Goal: Transaction & Acquisition: Purchase product/service

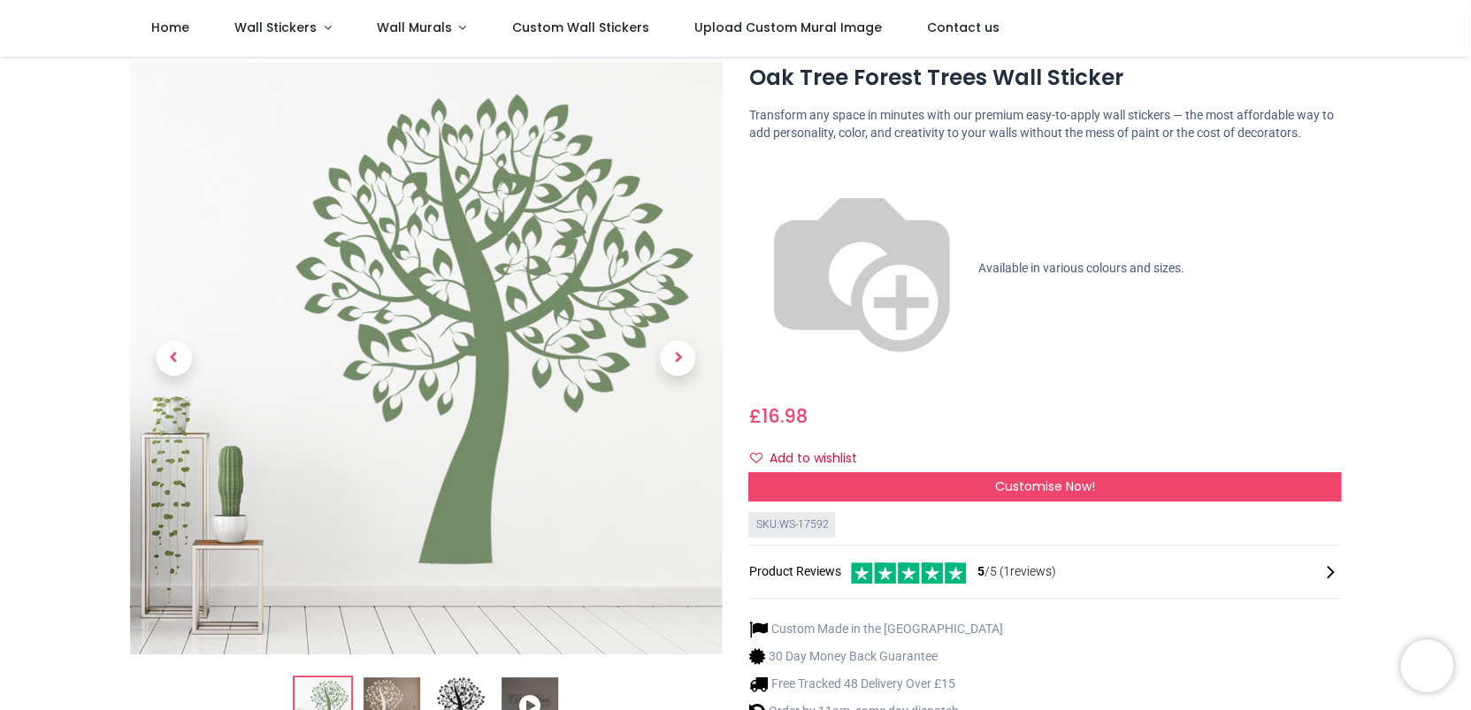
scroll to position [76, 0]
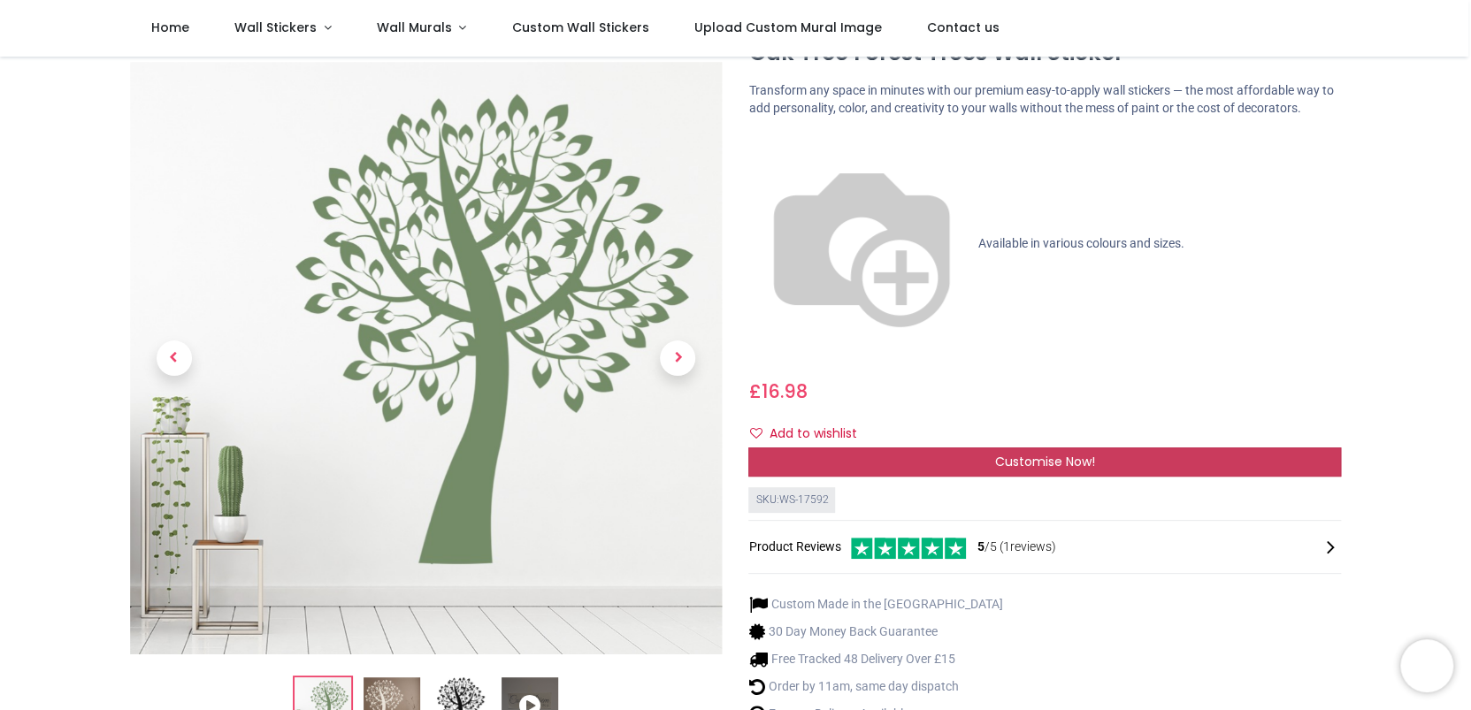
click at [1077, 453] on span "Customise Now!" at bounding box center [1045, 462] width 100 height 18
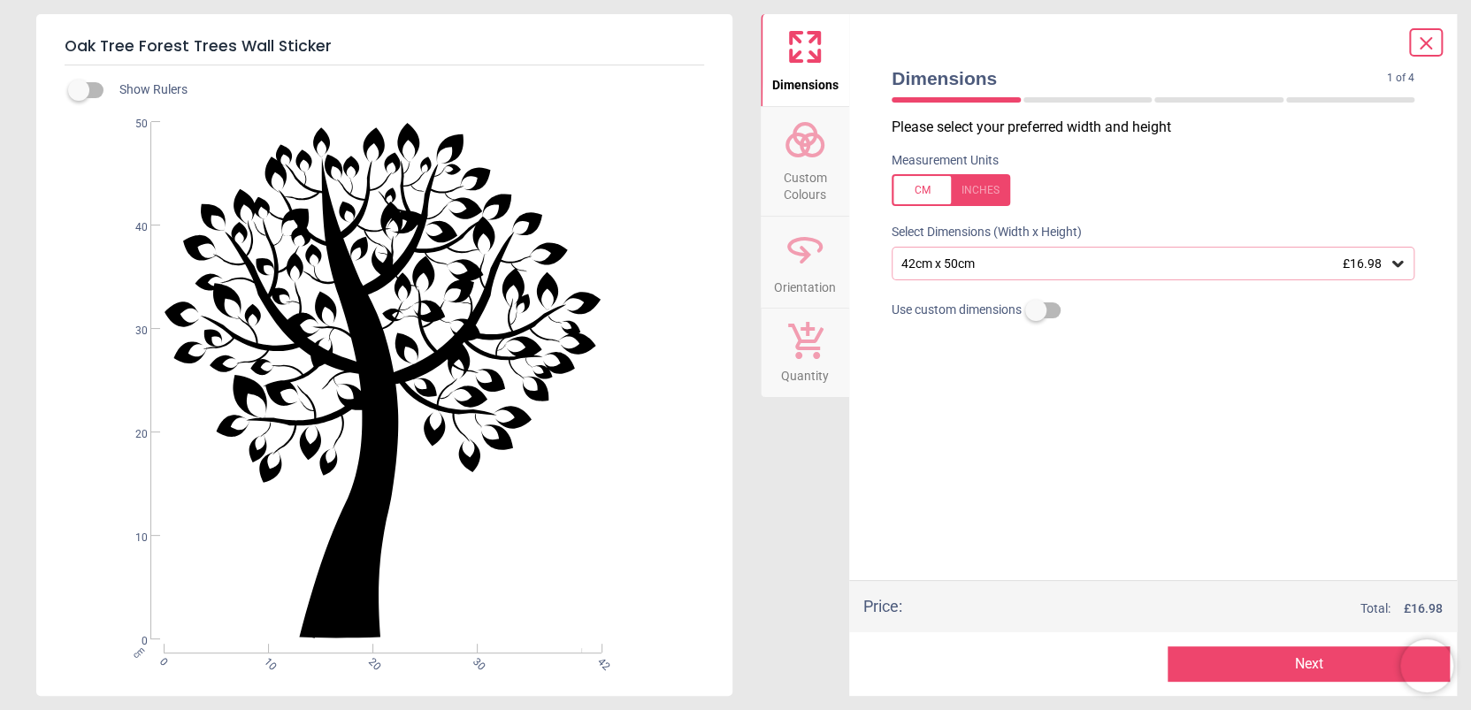
click at [809, 174] on span "Custom Colours" at bounding box center [805, 182] width 85 height 43
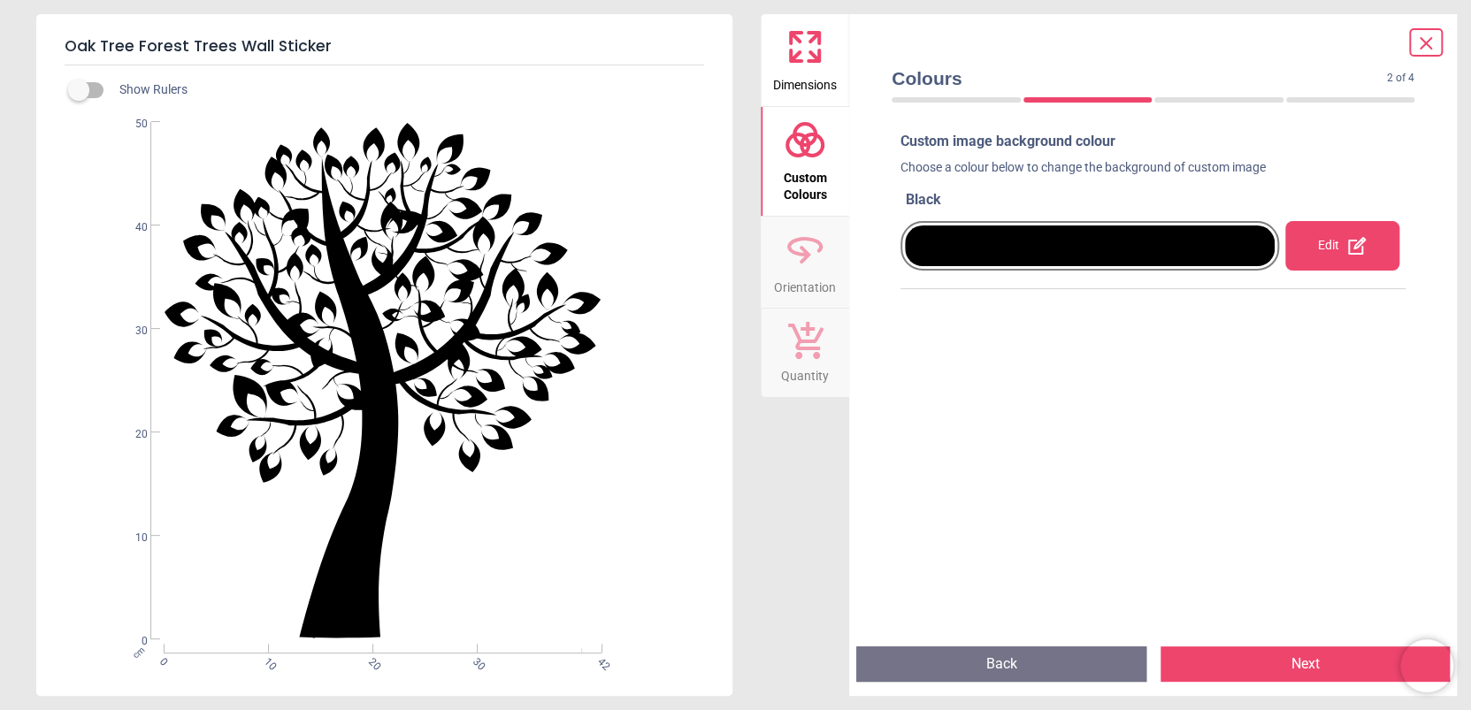
click at [809, 174] on span "Custom Colours" at bounding box center [805, 182] width 85 height 43
click at [808, 172] on span "Custom Colours" at bounding box center [805, 182] width 85 height 43
click at [809, 183] on span "Custom Colours" at bounding box center [805, 182] width 85 height 43
click at [910, 254] on div at bounding box center [1090, 246] width 370 height 41
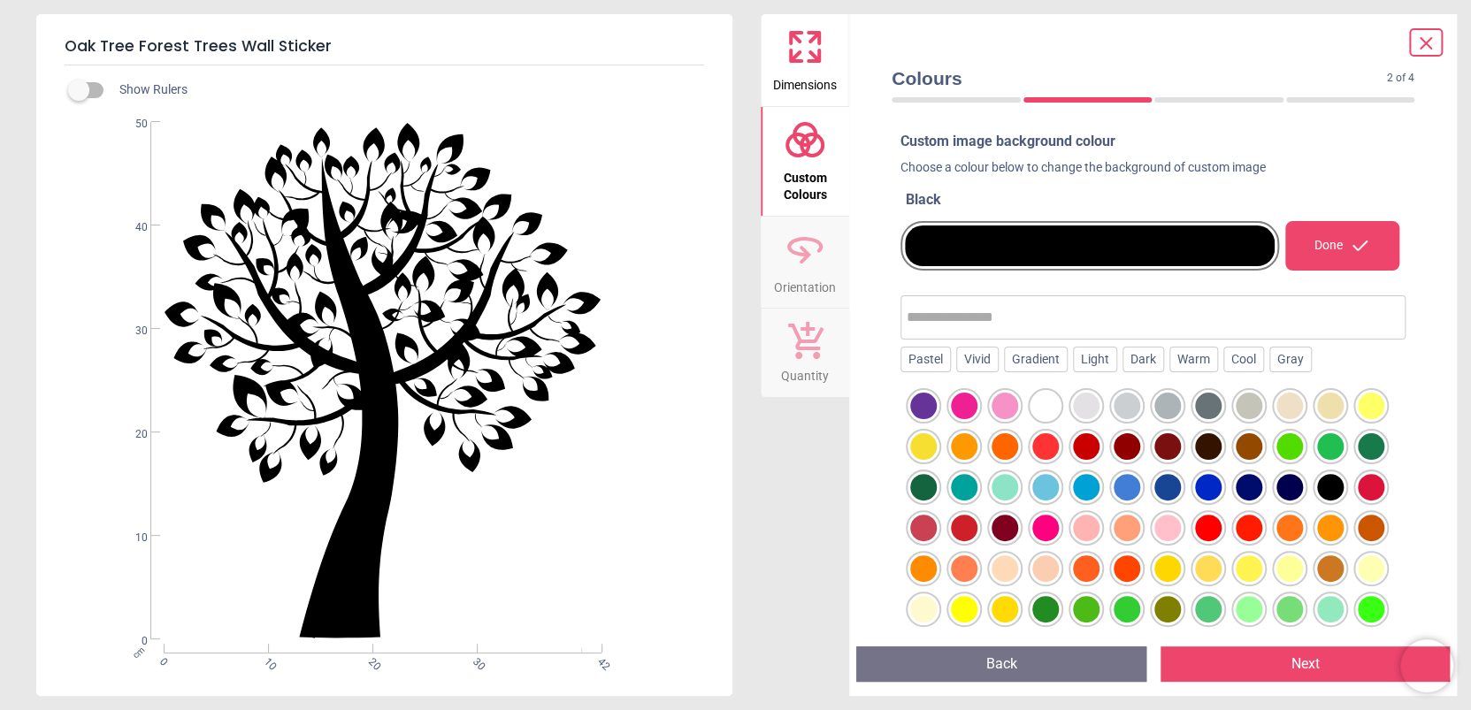
click at [937, 483] on div at bounding box center [923, 487] width 27 height 27
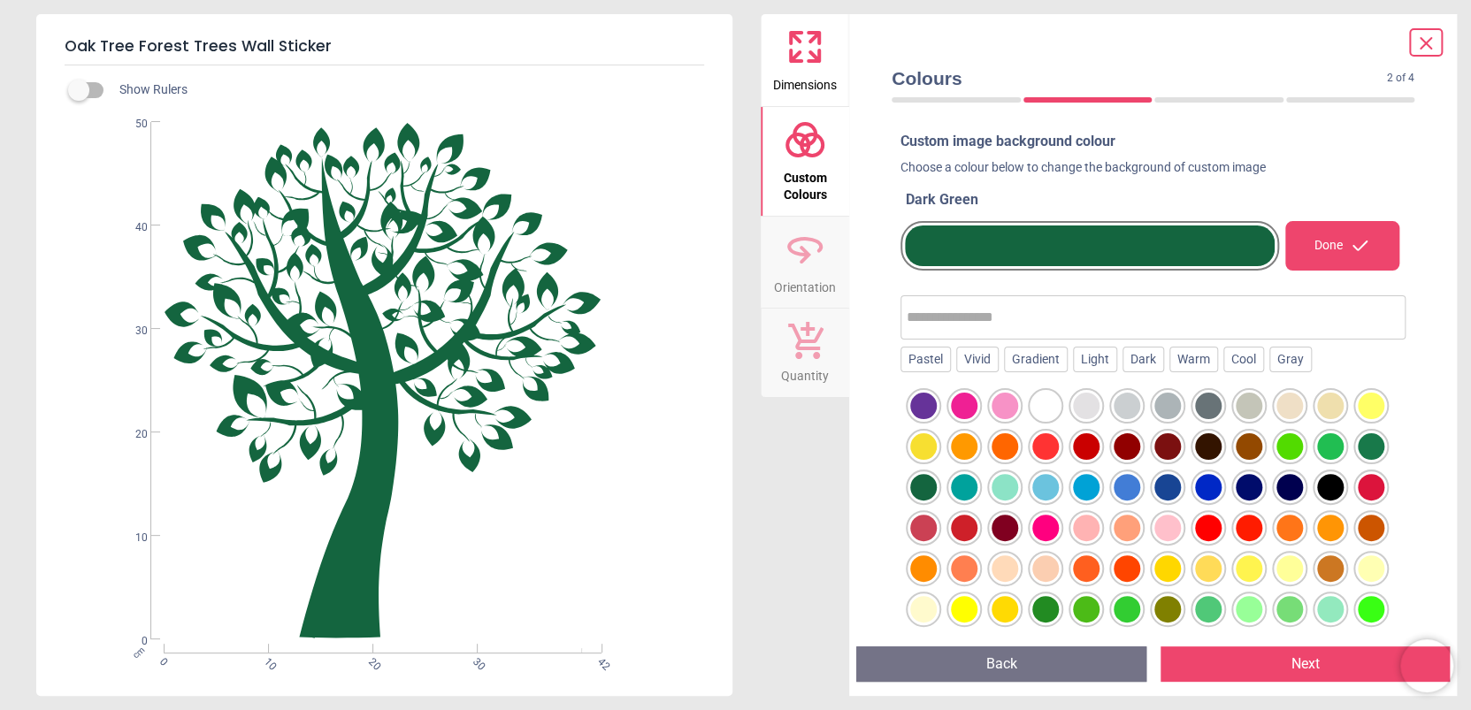
click at [1358, 460] on div at bounding box center [1371, 446] width 27 height 27
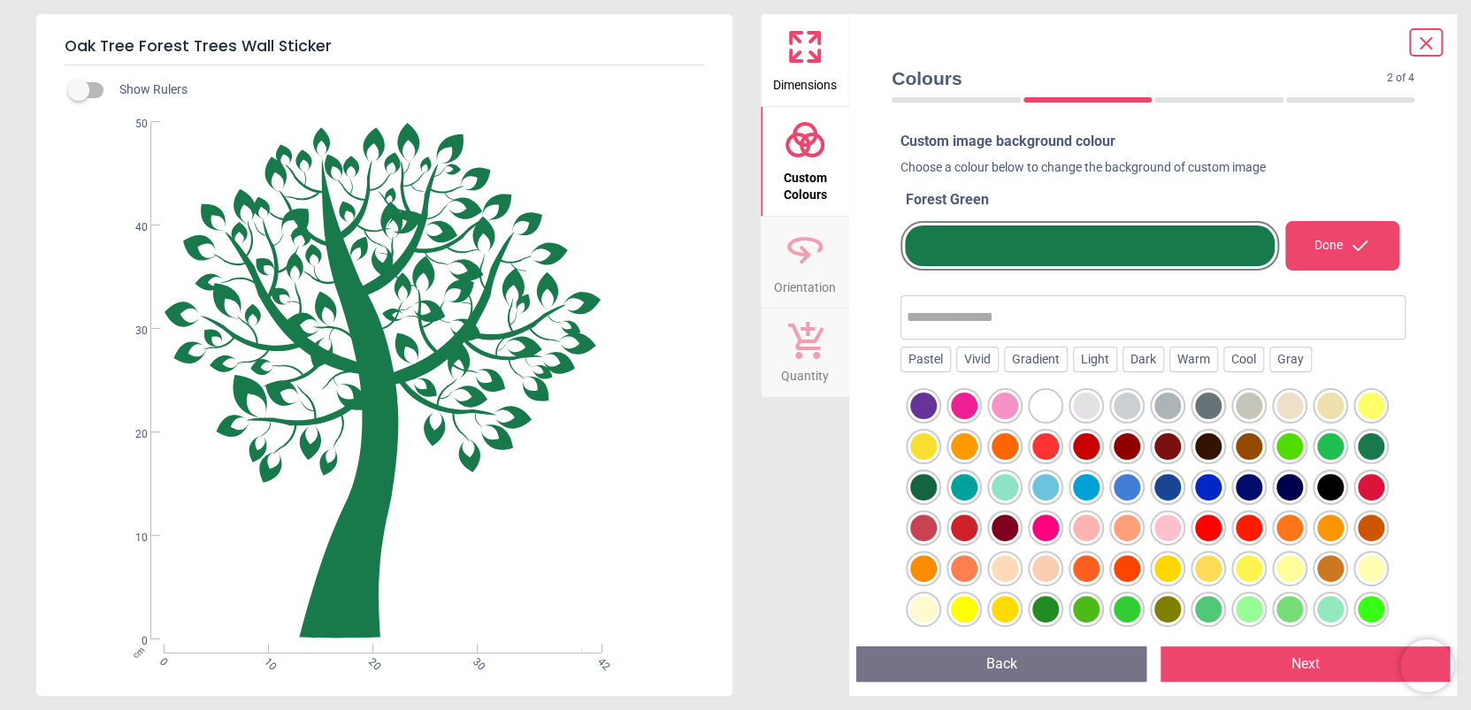
click at [1317, 460] on div at bounding box center [1330, 446] width 27 height 27
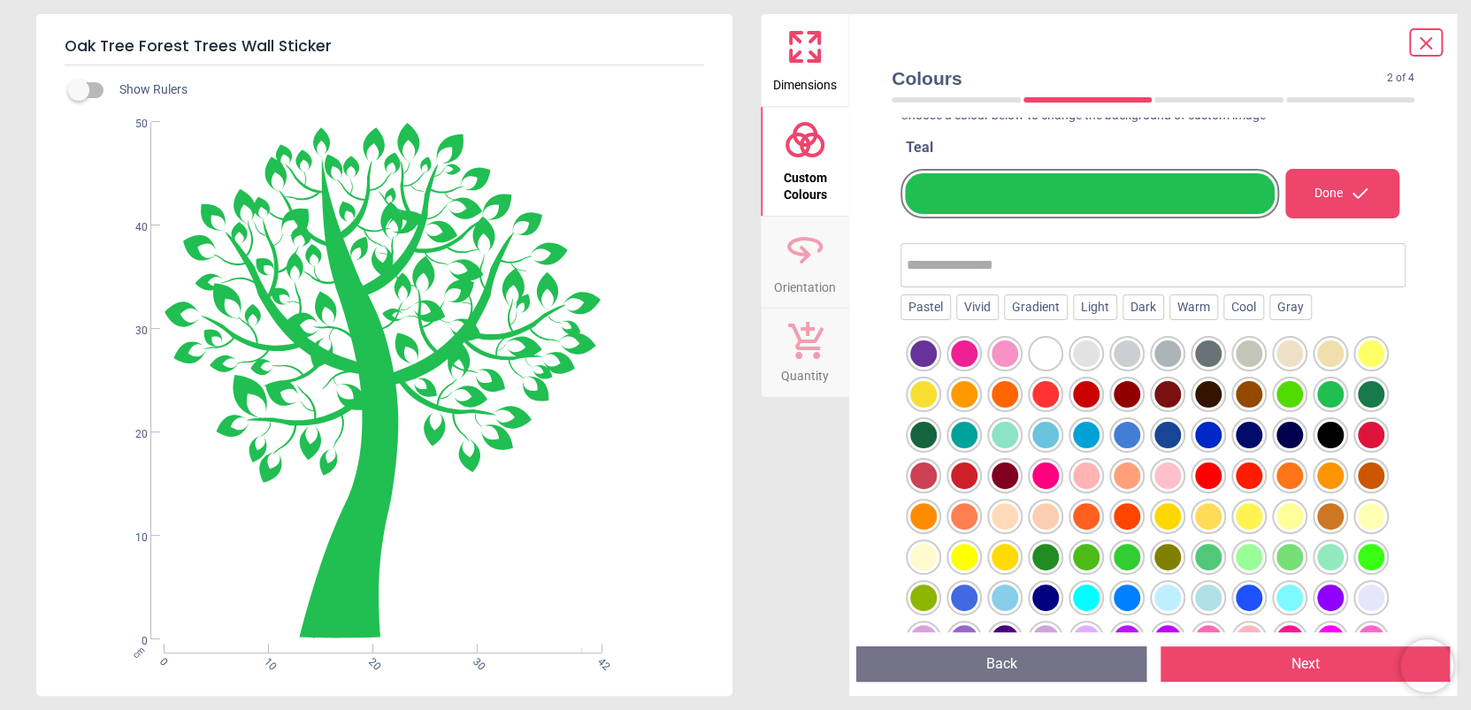
scroll to position [76, 0]
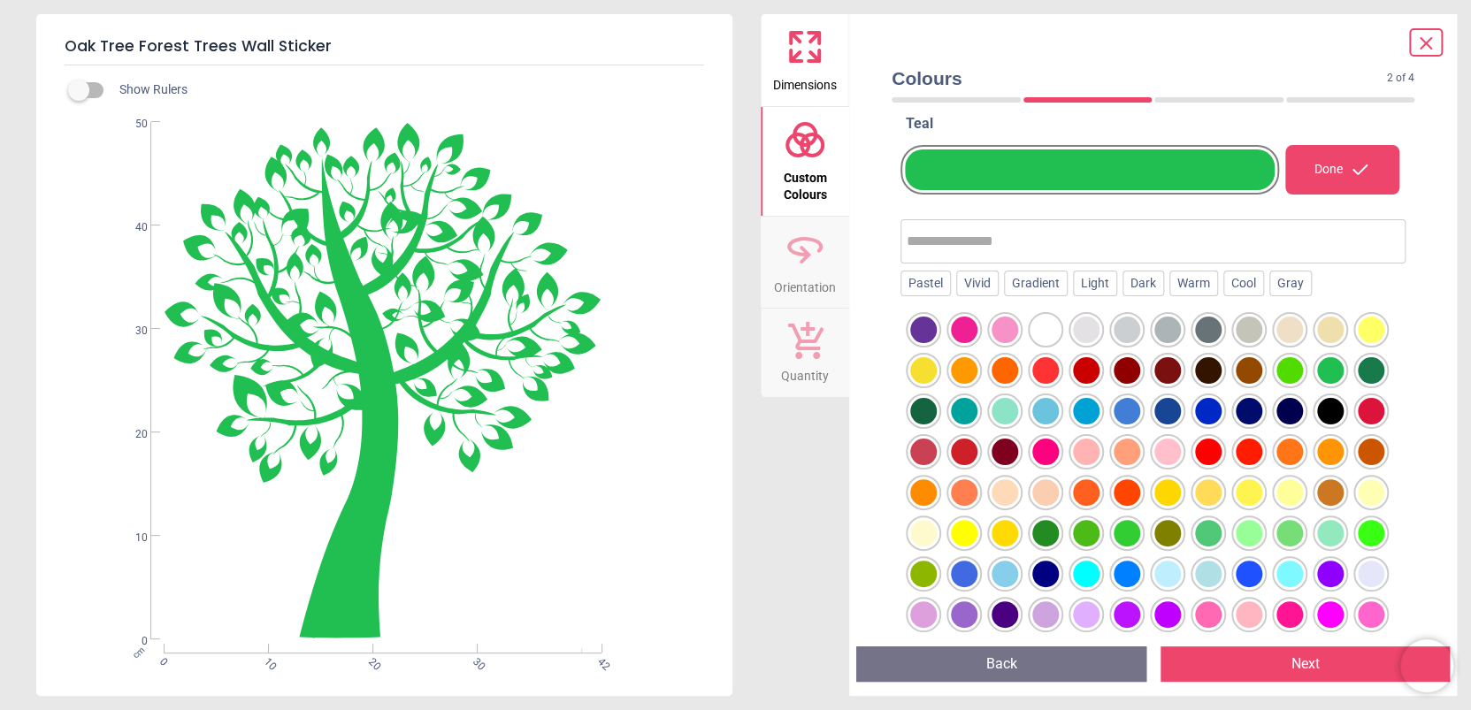
click at [1262, 366] on div at bounding box center [1249, 370] width 27 height 27
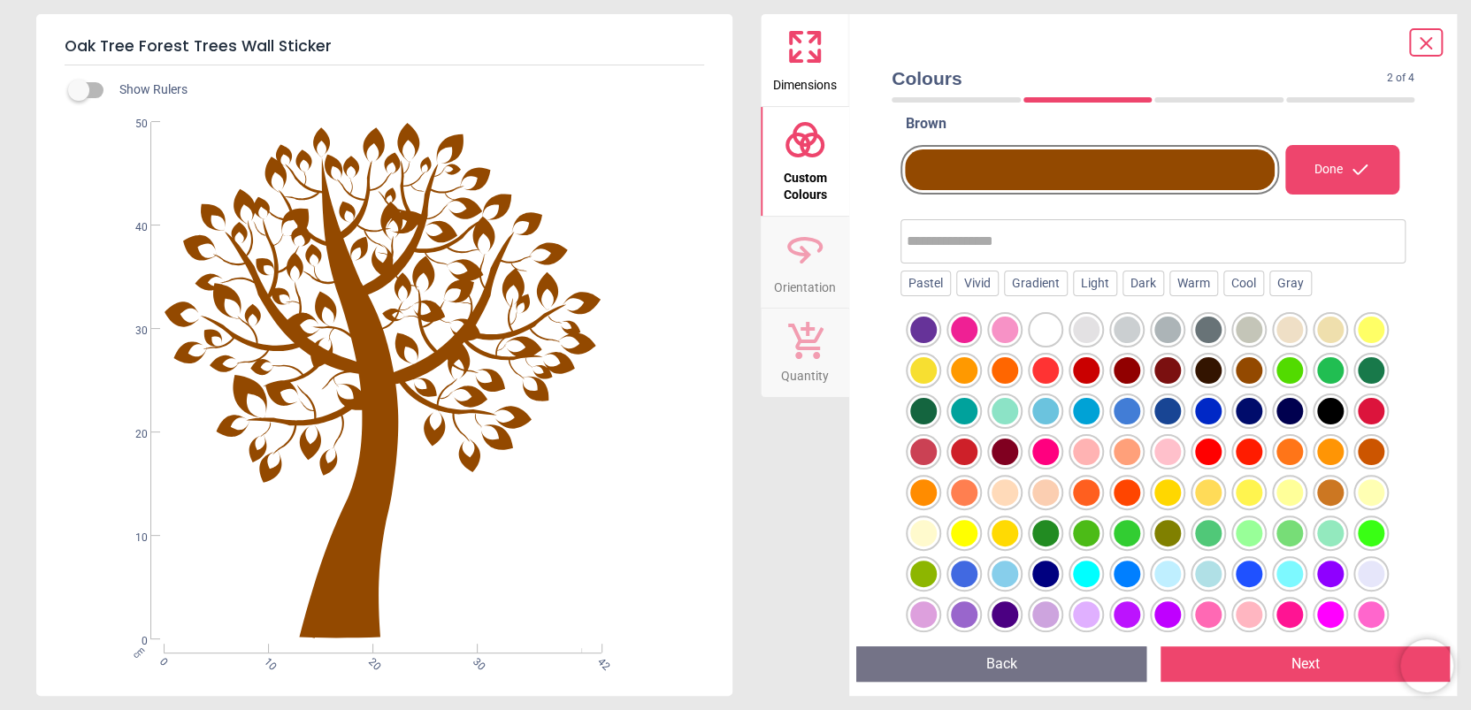
click at [1203, 327] on div at bounding box center [1208, 330] width 27 height 27
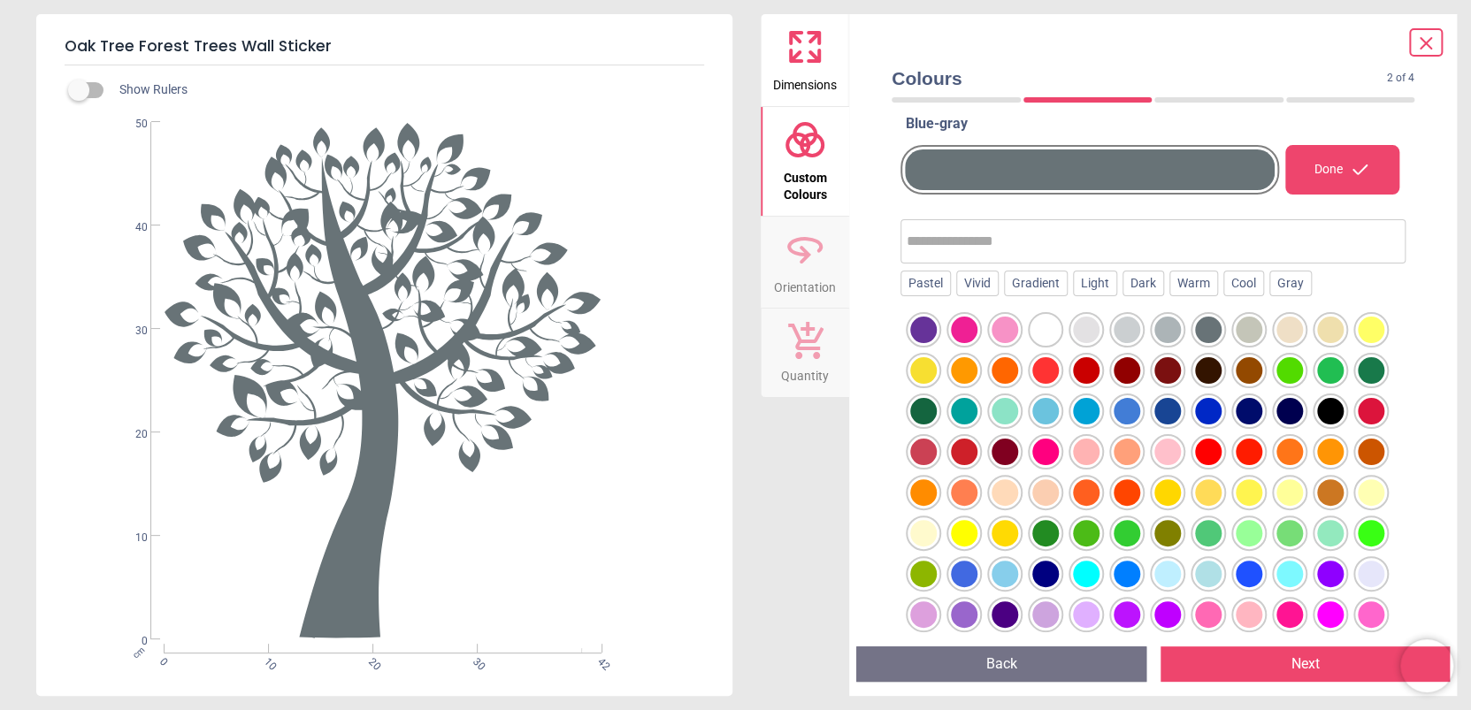
click at [1162, 326] on div at bounding box center [1167, 330] width 27 height 27
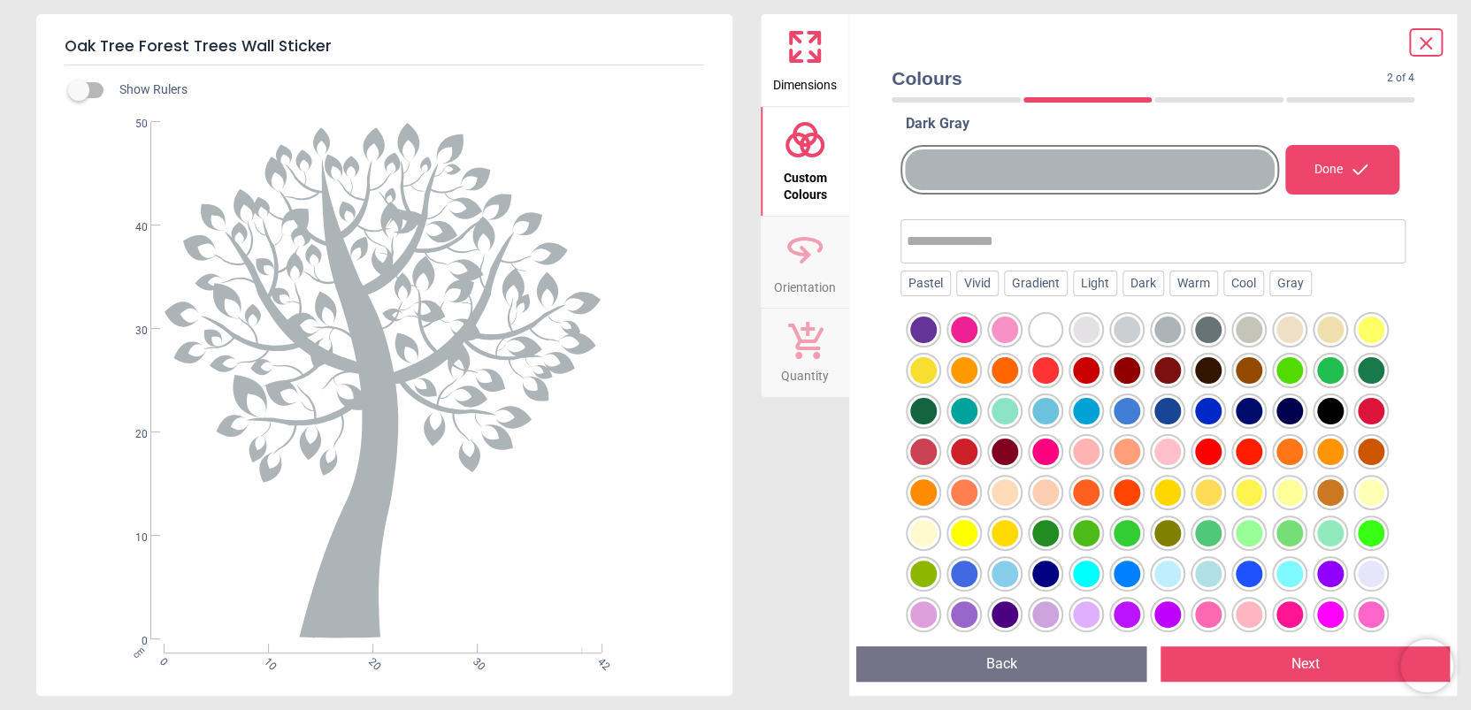
click at [1262, 368] on div at bounding box center [1249, 370] width 27 height 27
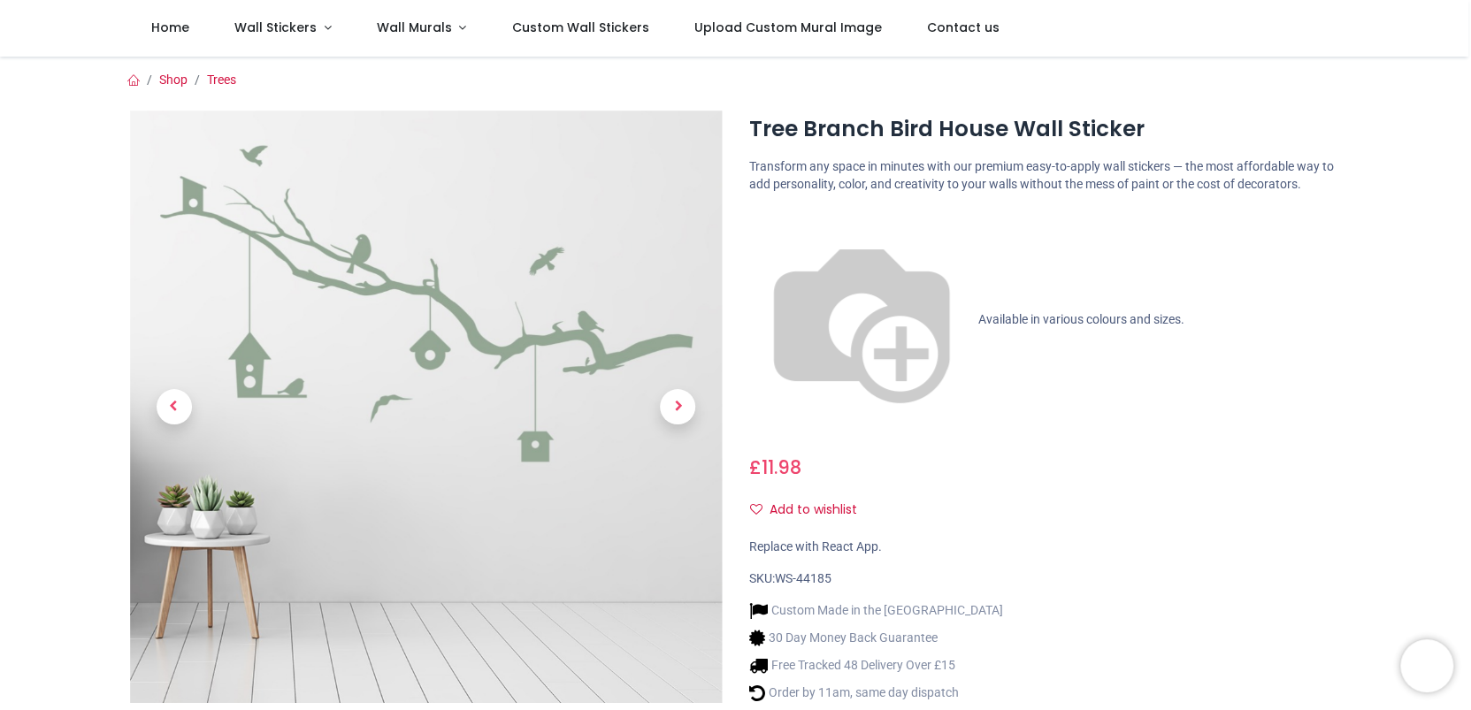
scroll to position [153, 0]
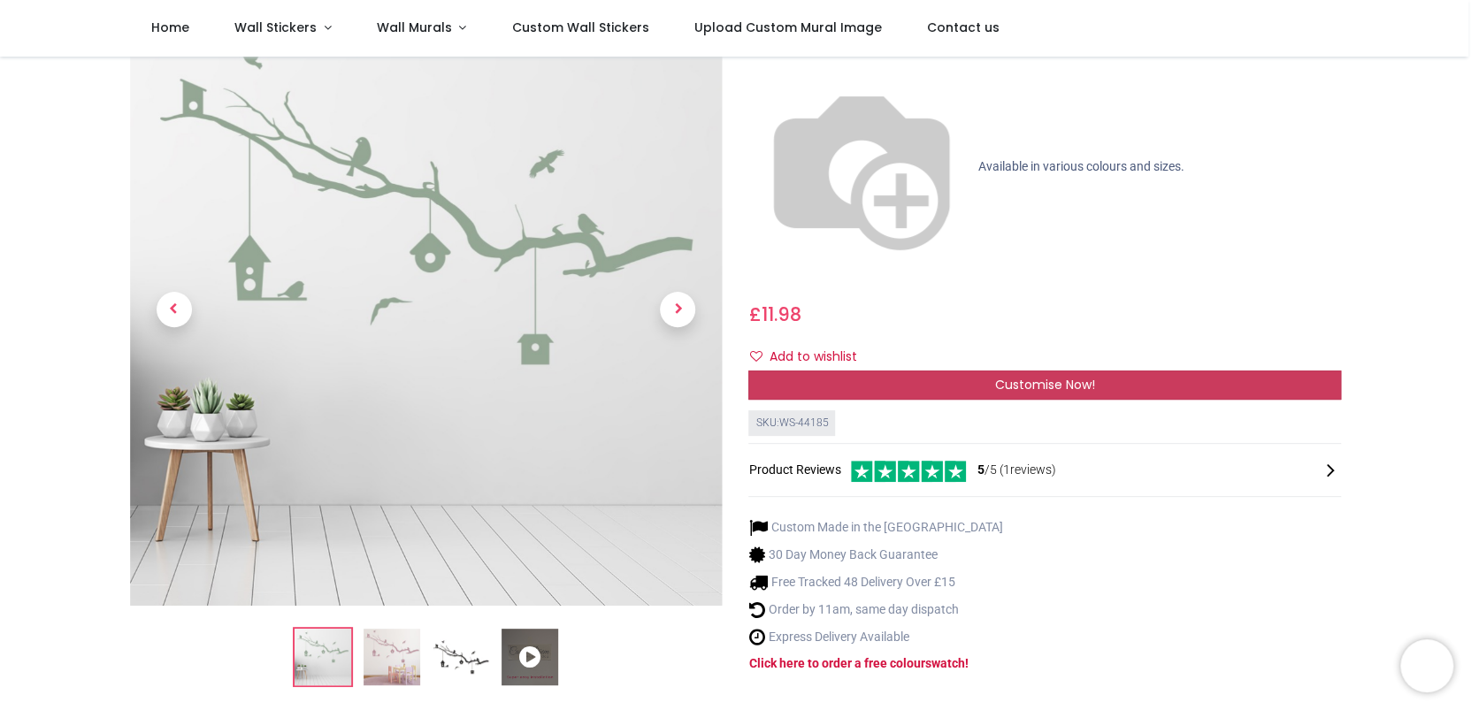
click at [1081, 376] on span "Customise Now!" at bounding box center [1045, 385] width 100 height 18
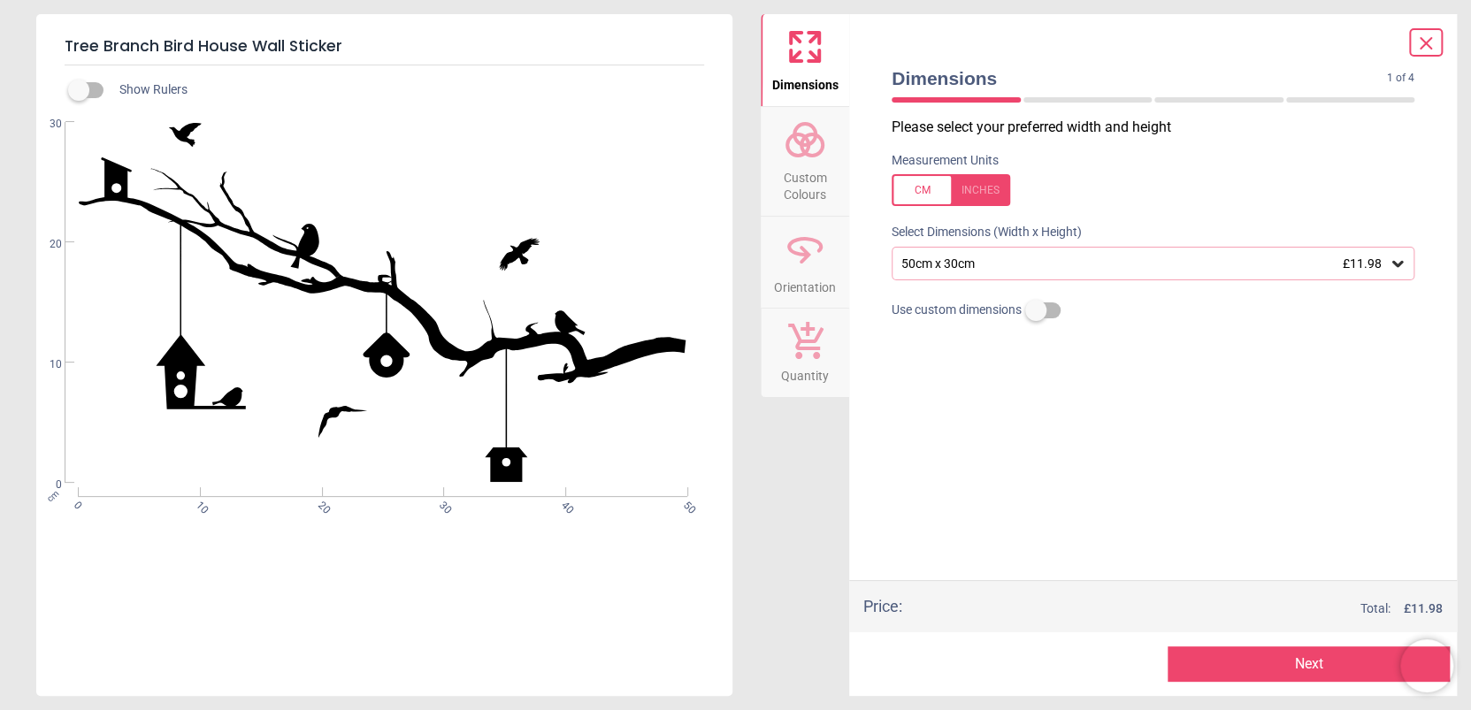
click at [801, 149] on circle at bounding box center [811, 144] width 21 height 21
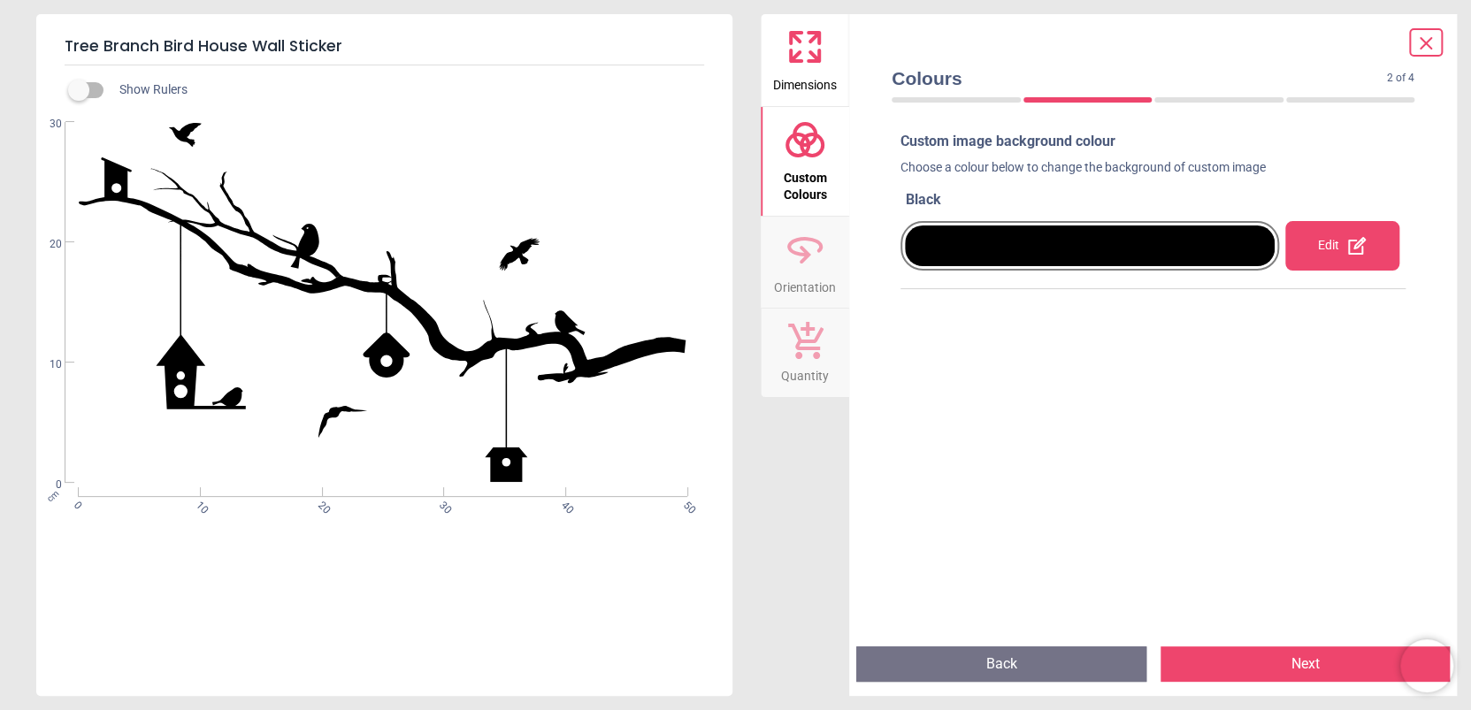
click at [801, 149] on circle at bounding box center [811, 144] width 21 height 21
click at [814, 188] on span "Custom Colours" at bounding box center [805, 182] width 85 height 43
click at [807, 169] on span "Custom Colours" at bounding box center [805, 182] width 85 height 43
click at [1256, 240] on div at bounding box center [1090, 246] width 370 height 41
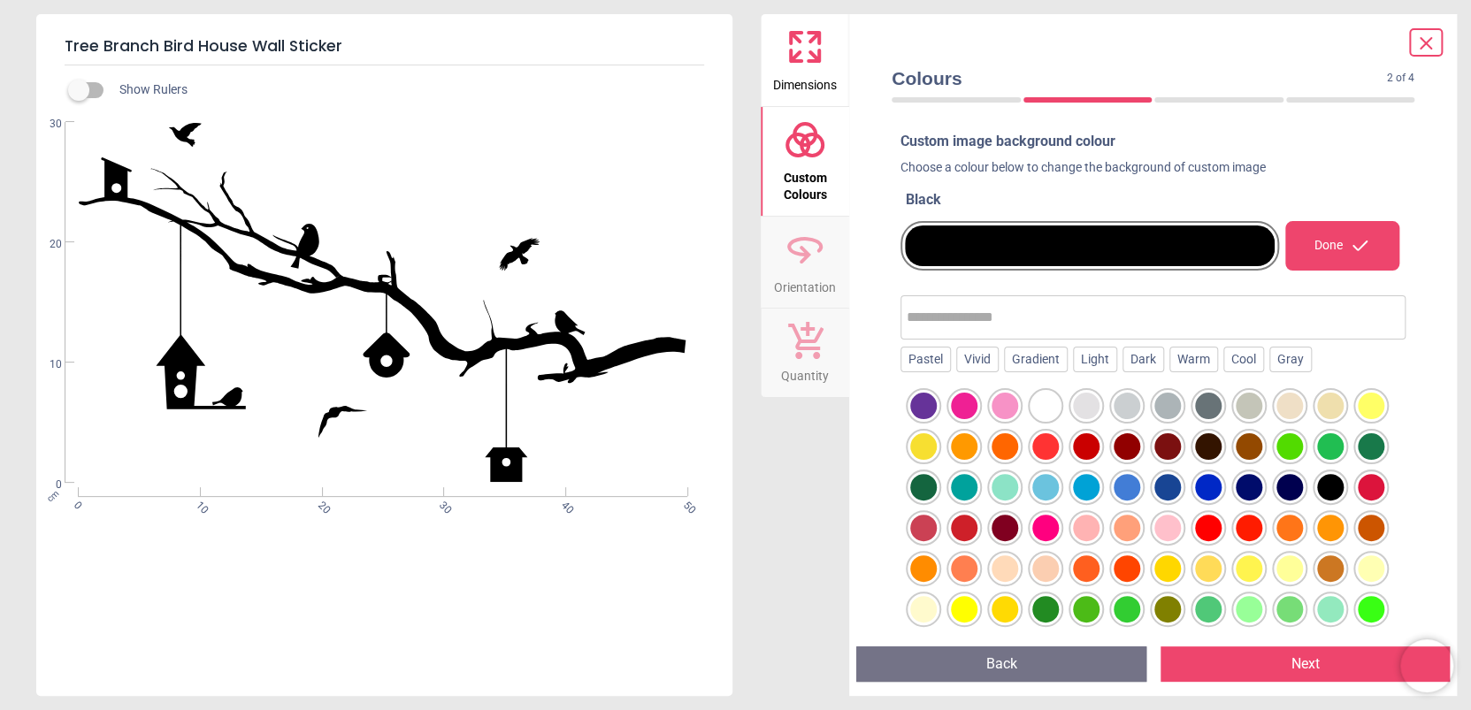
click at [1262, 442] on div at bounding box center [1249, 446] width 27 height 27
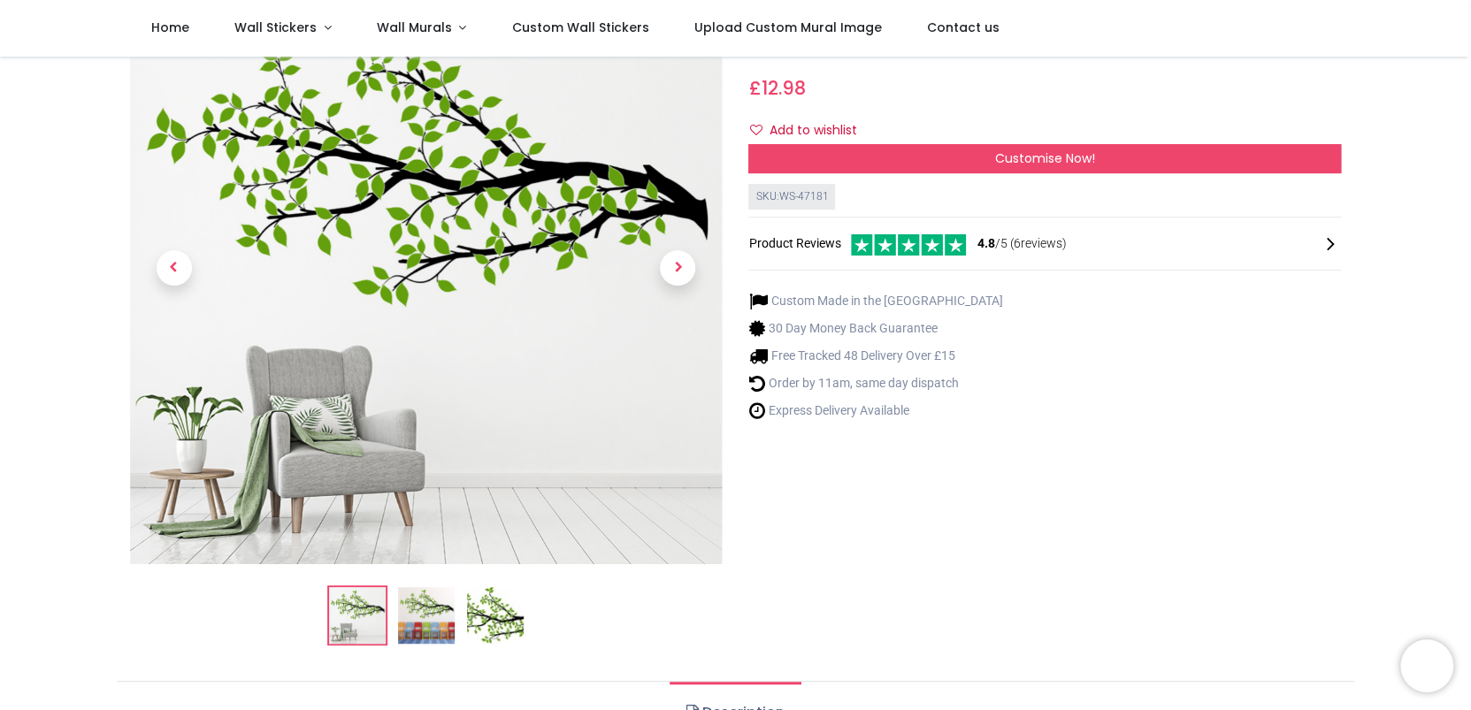
scroll to position [153, 0]
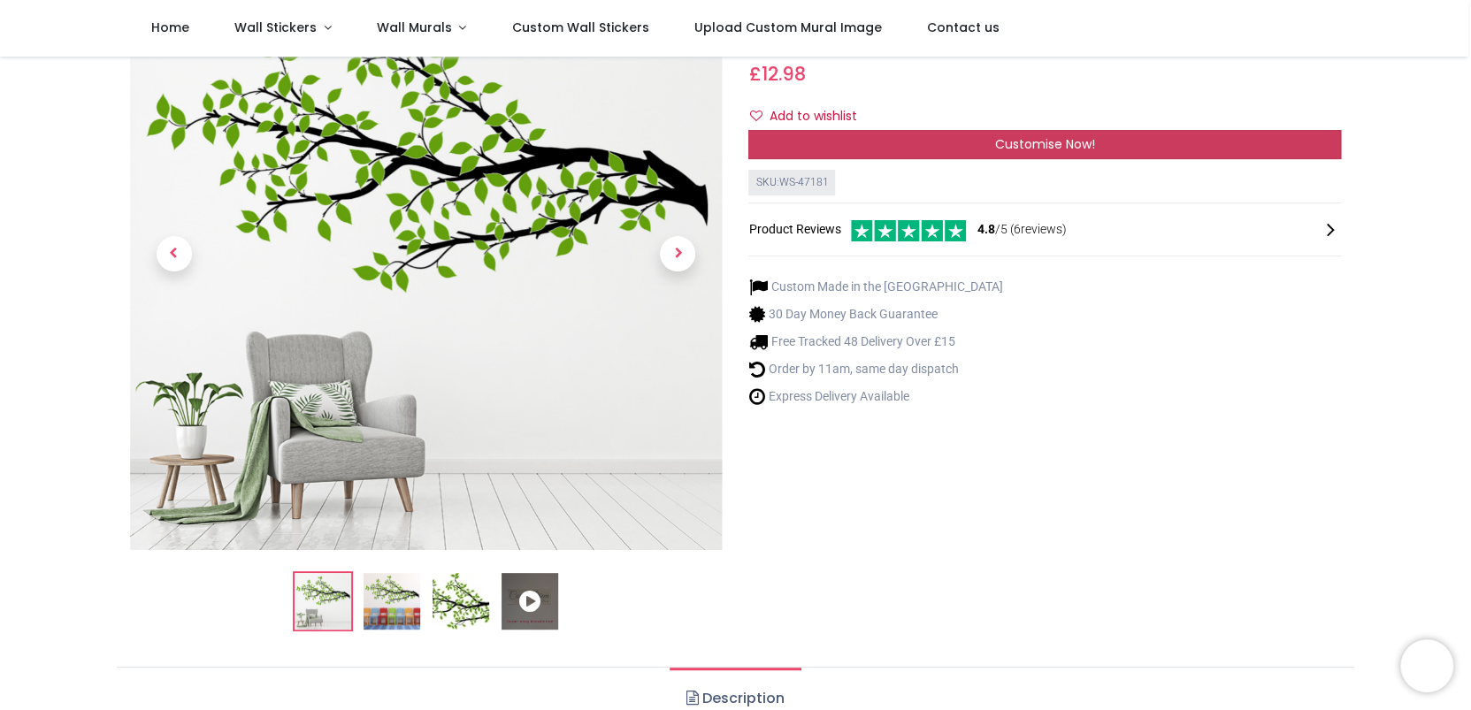
click at [1061, 142] on span "Customise Now!" at bounding box center [1045, 144] width 100 height 18
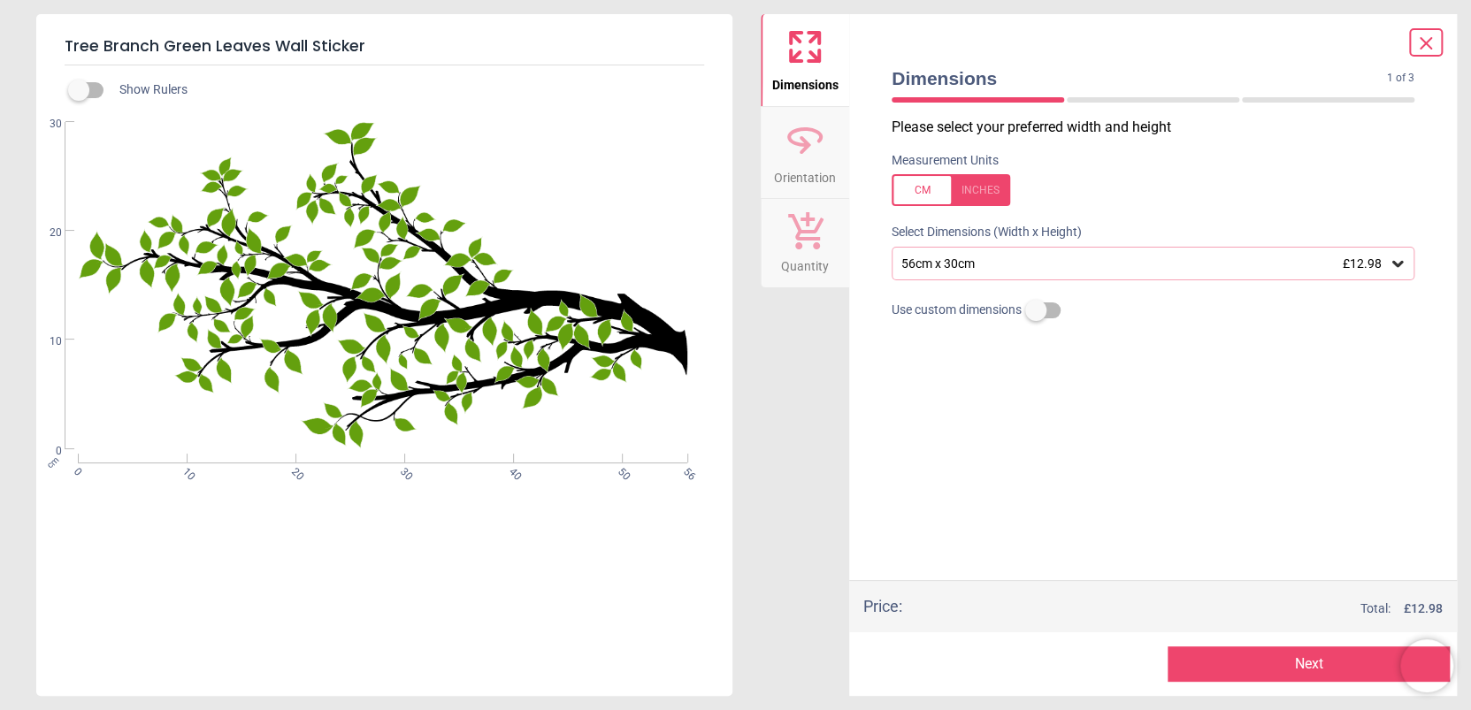
click at [801, 171] on span "Orientation" at bounding box center [805, 174] width 62 height 27
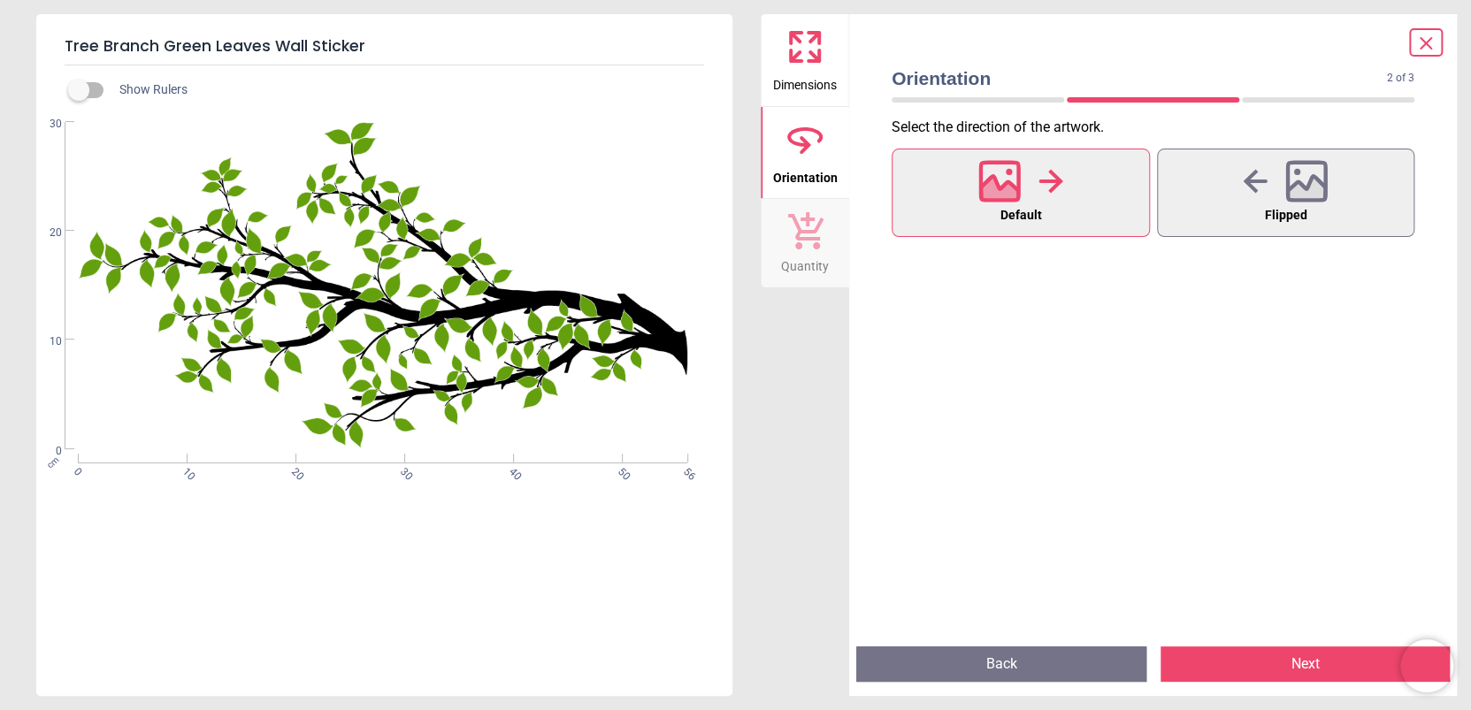
click at [801, 137] on icon at bounding box center [806, 145] width 12 height 18
click at [1289, 205] on span "Flipped" at bounding box center [1285, 215] width 42 height 23
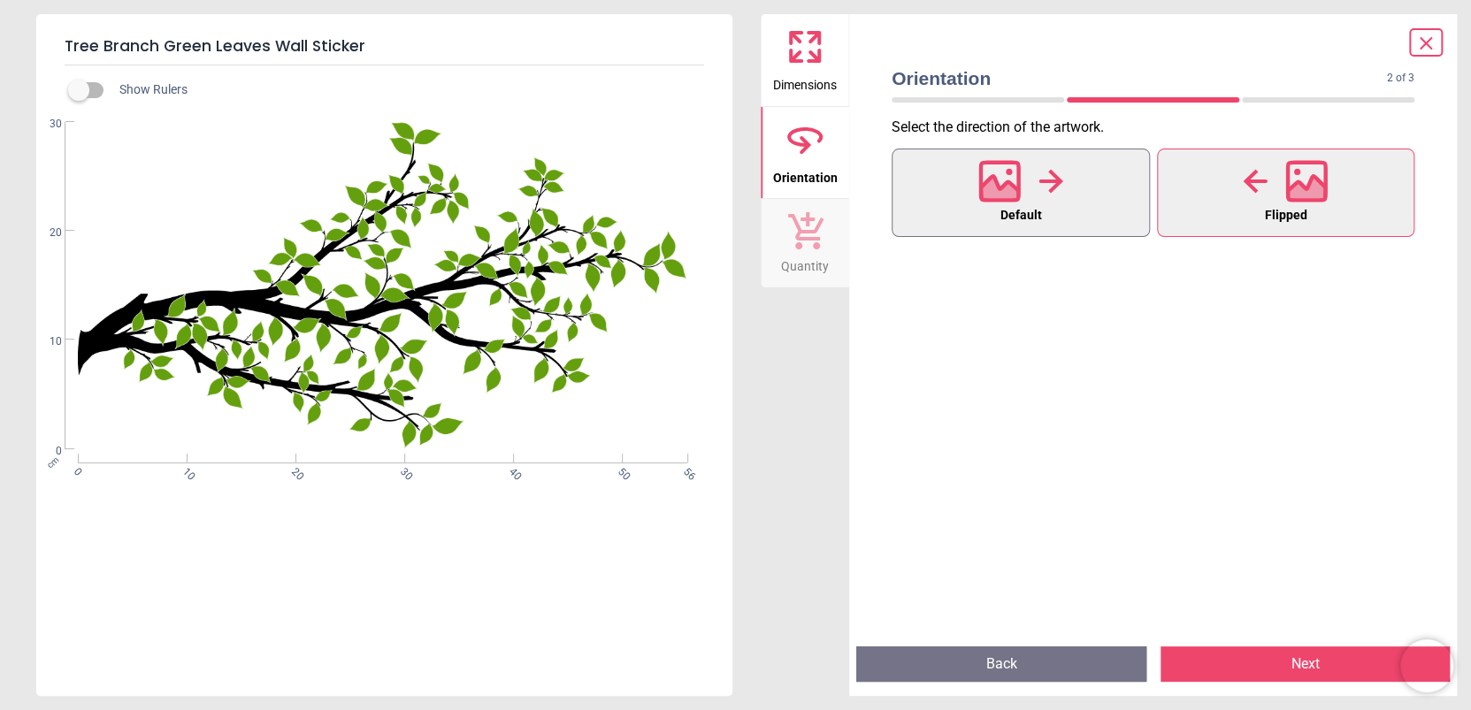
click at [1026, 212] on span "Default" at bounding box center [1021, 215] width 42 height 23
